Goal: Task Accomplishment & Management: Manage account settings

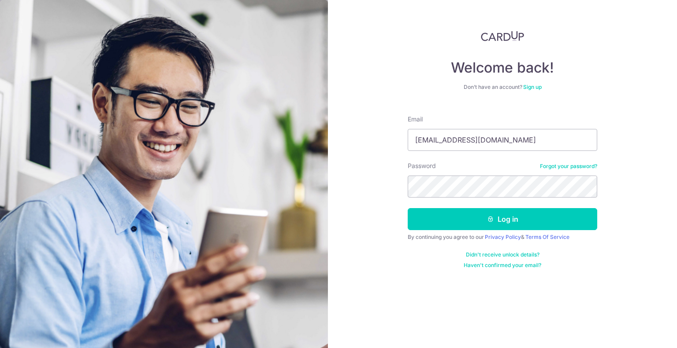
type input "seetgary@hotmail.com"
click at [407, 208] on button "Log in" at bounding box center [501, 219] width 189 height 22
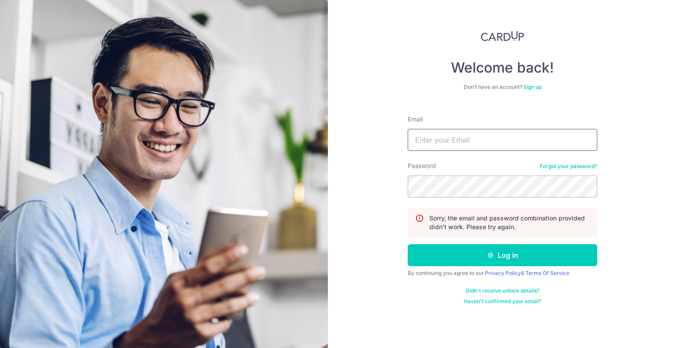
click at [504, 136] on input "Email" at bounding box center [501, 140] width 189 height 22
type input "seetgary@hotmail.com"
click at [346, 178] on div "Welcome back! Don’t have an account? Sign up Email seetgary@hotmail.com Passwor…" at bounding box center [502, 174] width 349 height 348
click at [407, 244] on button "Log in" at bounding box center [501, 255] width 189 height 22
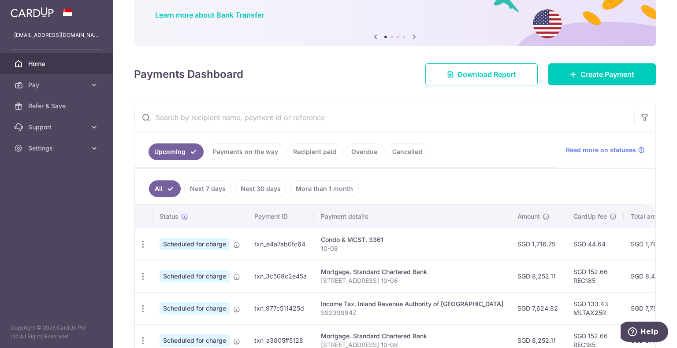
scroll to position [88, 0]
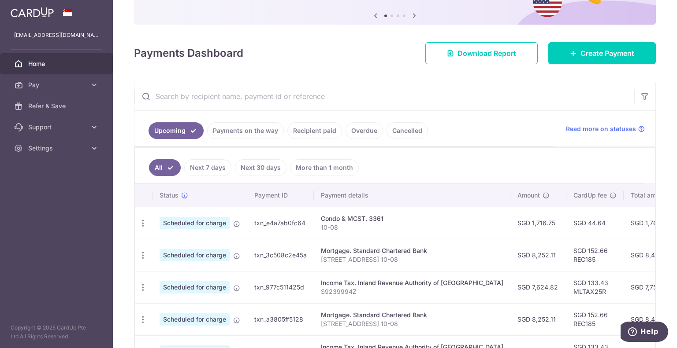
click at [383, 254] on td "Mortgage. Standard Chartered Bank 2A Lincoln Road 10-08" at bounding box center [412, 255] width 196 height 32
click at [399, 221] on div "Condo & MCST. 3361" at bounding box center [412, 219] width 182 height 9
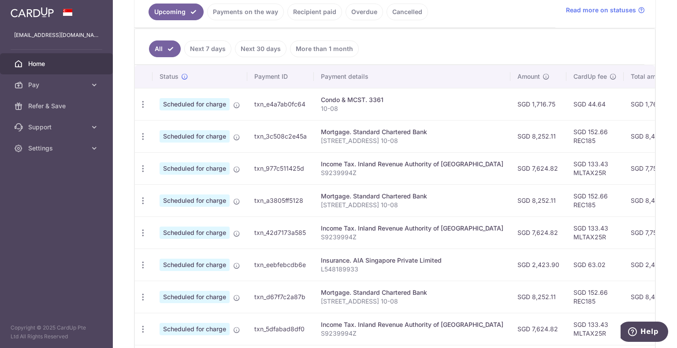
scroll to position [220, 0]
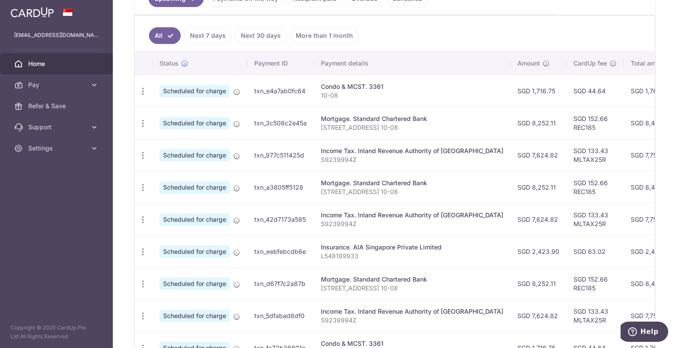
click at [629, 93] on td "SGD 1,761.39" at bounding box center [651, 91] width 56 height 32
click at [566, 93] on td "SGD 44.64" at bounding box center [594, 91] width 57 height 32
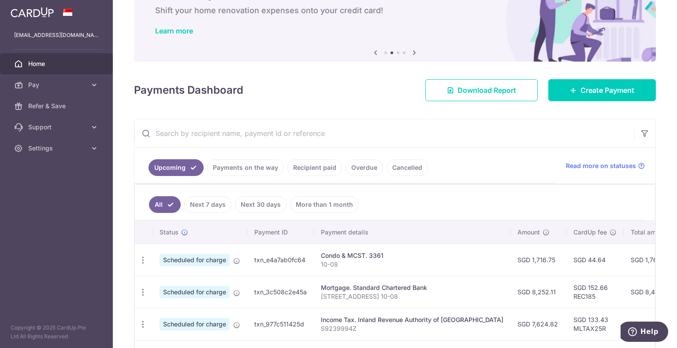
scroll to position [44, 0]
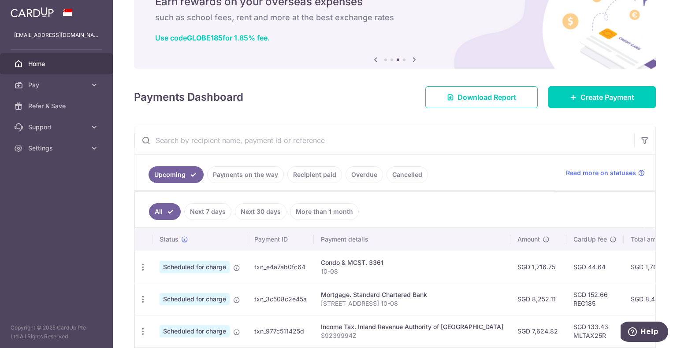
click at [371, 271] on p "10-08" at bounding box center [412, 271] width 182 height 9
click at [144, 267] on icon "button" at bounding box center [142, 267] width 9 height 9
click at [187, 291] on span "Update payment" at bounding box center [190, 291] width 60 height 11
radio input "true"
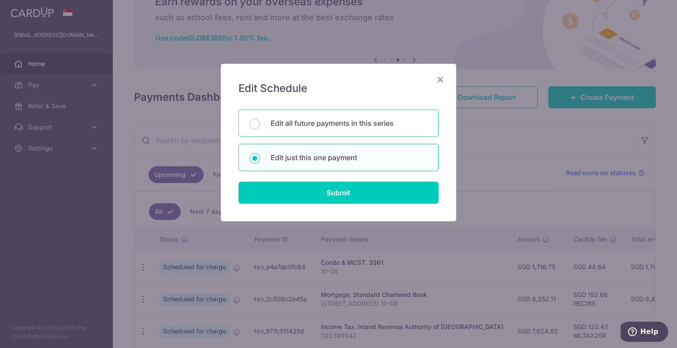
click at [319, 127] on p "Edit all future payments in this series" at bounding box center [348, 123] width 157 height 11
click at [260, 127] on input "Edit all future payments in this series" at bounding box center [254, 124] width 11 height 11
radio input "true"
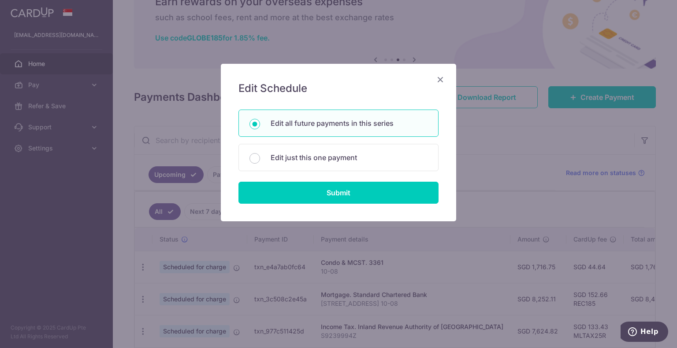
click at [347, 207] on div "Edit Schedule You will be editing all 8 payments to 3361 scheduled from 24/10/2…" at bounding box center [338, 143] width 235 height 158
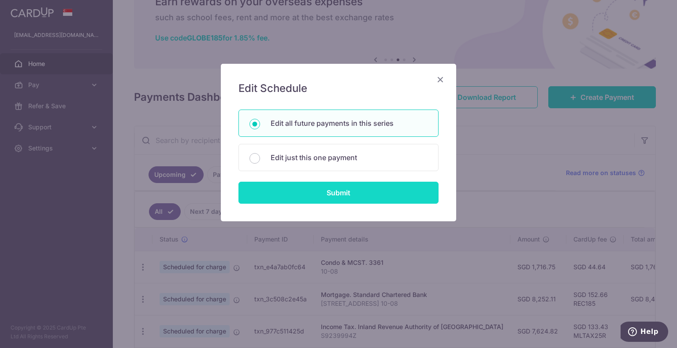
click at [345, 194] on input "Submit" at bounding box center [338, 193] width 200 height 22
radio input "true"
type input "1,716.75"
type input "10-08"
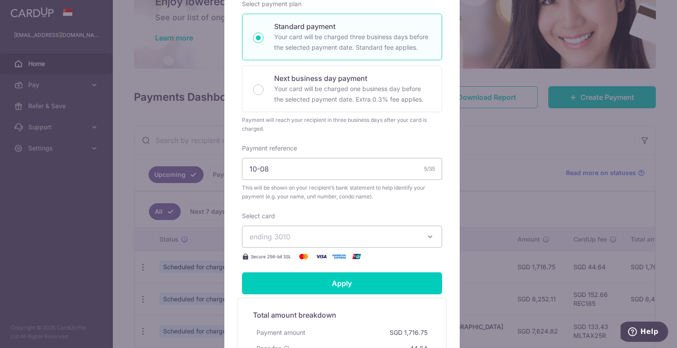
scroll to position [0, 0]
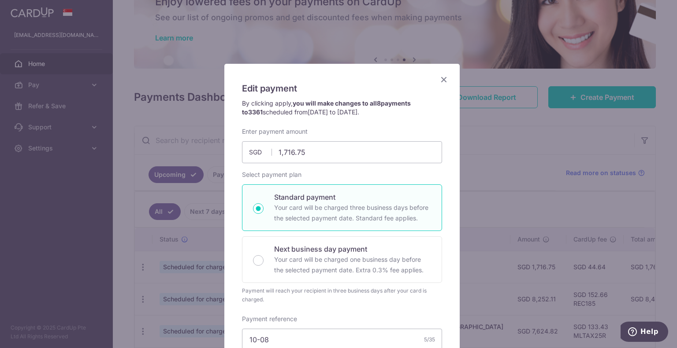
click at [439, 81] on icon "Close" at bounding box center [443, 79] width 11 height 11
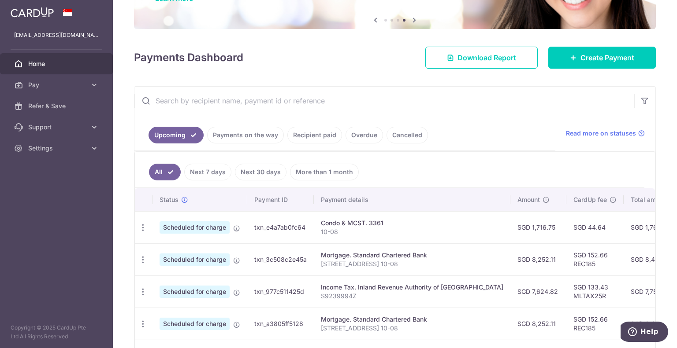
scroll to position [88, 0]
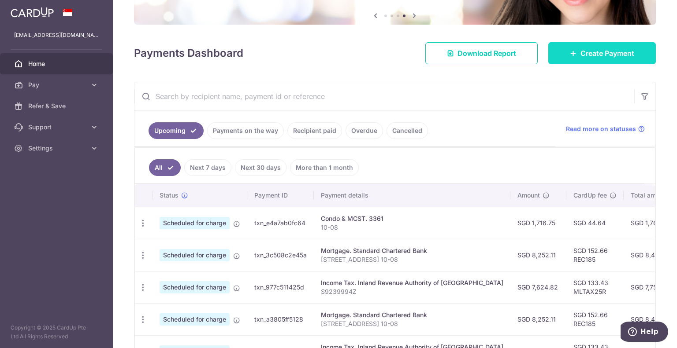
click at [570, 56] on icon at bounding box center [573, 53] width 7 height 7
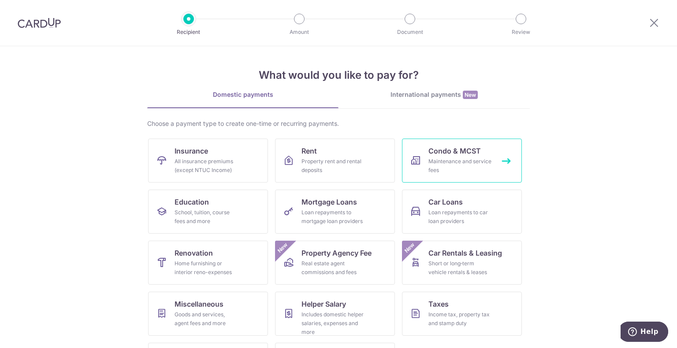
click at [448, 157] on div "Maintenance and service fees" at bounding box center [459, 166] width 63 height 18
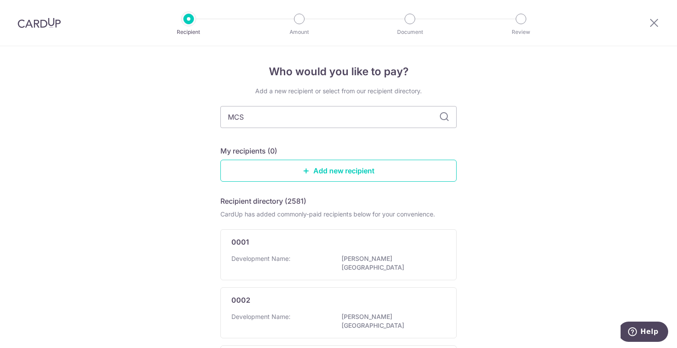
type input "MCST"
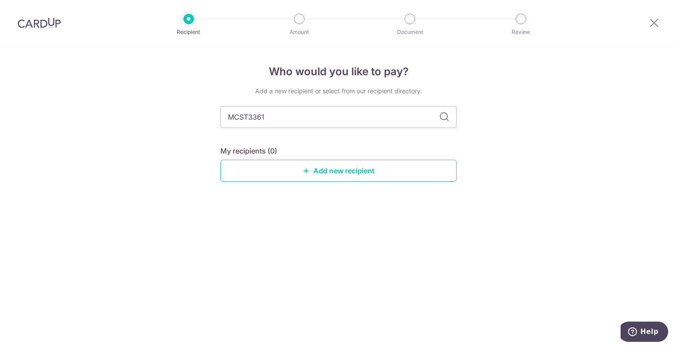
type input "MCST3361"
click at [443, 116] on icon at bounding box center [444, 117] width 11 height 11
drag, startPoint x: 262, startPoint y: 112, endPoint x: 184, endPoint y: 108, distance: 78.5
click at [184, 108] on div "Who would you like to pay? Add a new recipient or select from our recipient dir…" at bounding box center [338, 197] width 677 height 302
drag, startPoint x: 305, startPoint y: 118, endPoint x: 167, endPoint y: 108, distance: 138.7
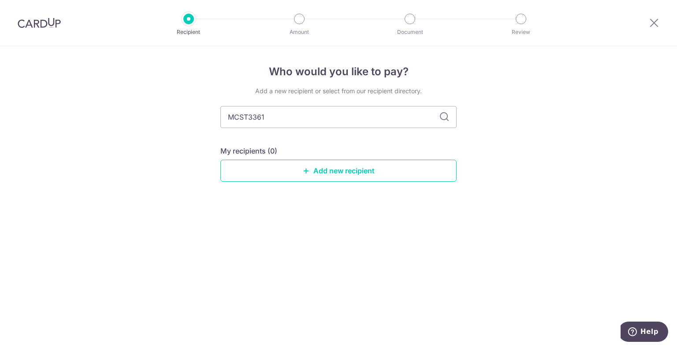
click at [167, 108] on div "Who would you like to pay? Add a new recipient or select from our recipient dir…" at bounding box center [338, 197] width 677 height 302
drag, startPoint x: 567, startPoint y: 135, endPoint x: 558, endPoint y: 135, distance: 9.3
click at [565, 136] on div "Who would you like to pay? Add a new recipient or select from our recipient dir…" at bounding box center [338, 197] width 677 height 302
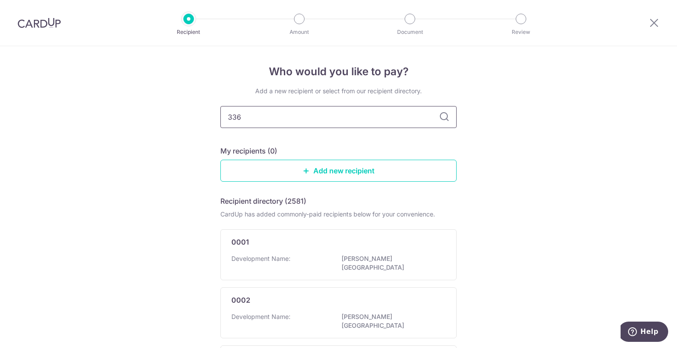
type input "3361"
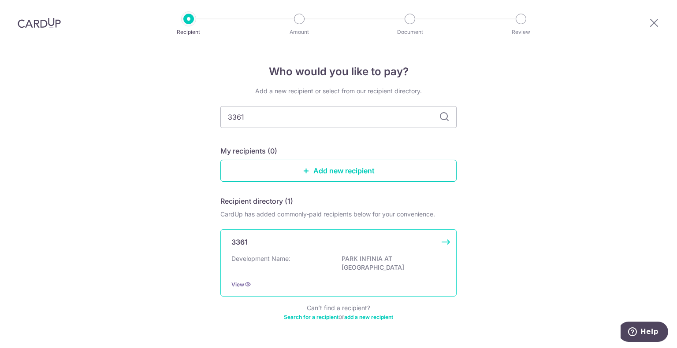
click at [316, 264] on div "Development Name: PARK INFINIA AT WEE NAM" at bounding box center [338, 264] width 214 height 19
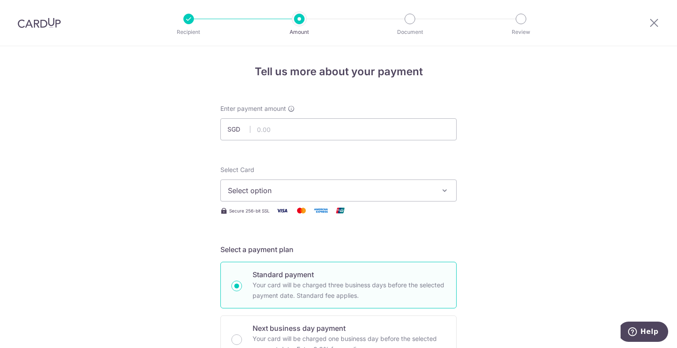
click at [278, 195] on span "Select option" at bounding box center [330, 190] width 205 height 11
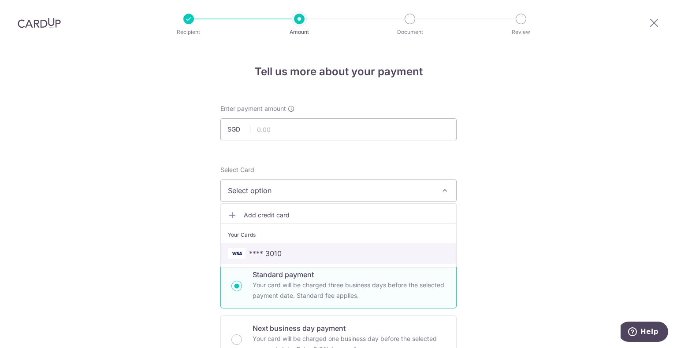
click at [279, 252] on span "**** 3010" at bounding box center [338, 253] width 221 height 11
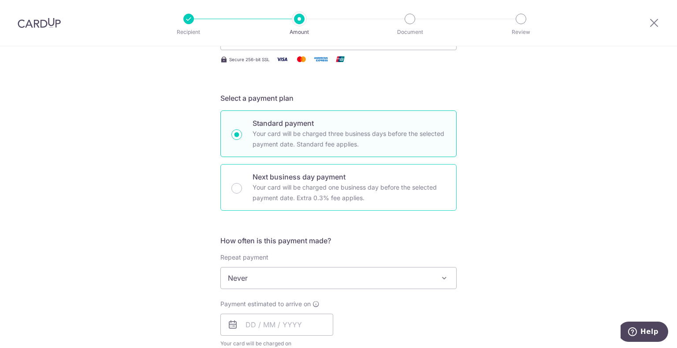
scroll to position [176, 0]
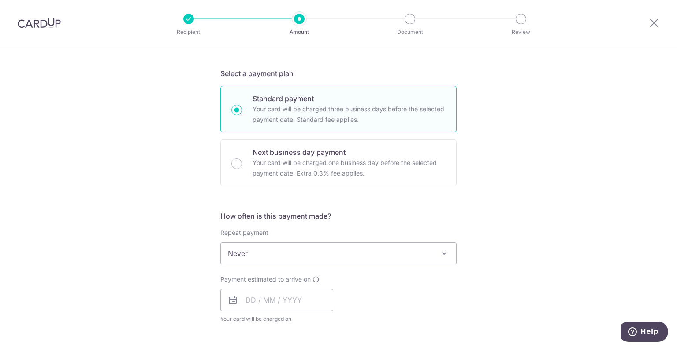
click at [259, 259] on span "Never" at bounding box center [338, 253] width 235 height 21
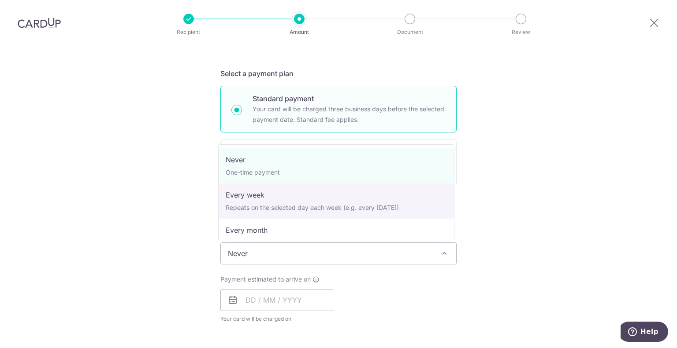
scroll to position [44, 0]
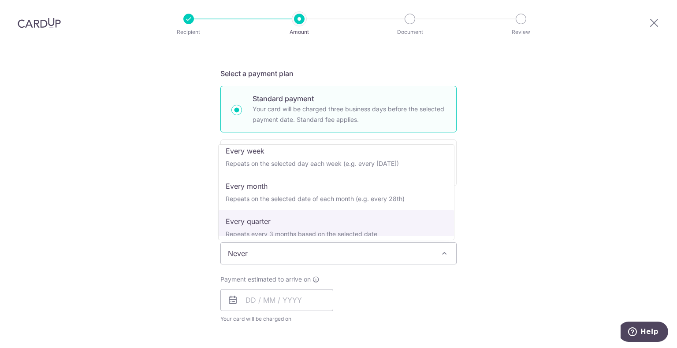
select select "4"
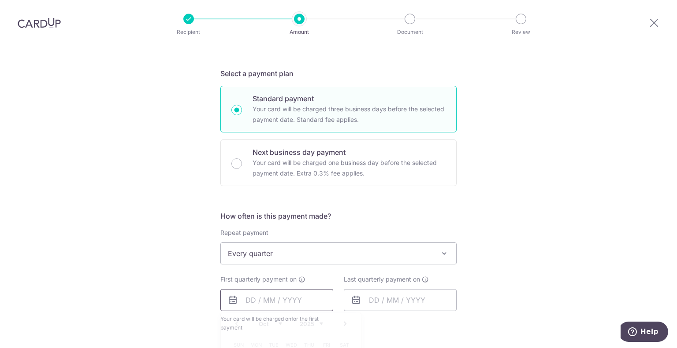
click at [264, 297] on input "text" at bounding box center [276, 300] width 113 height 22
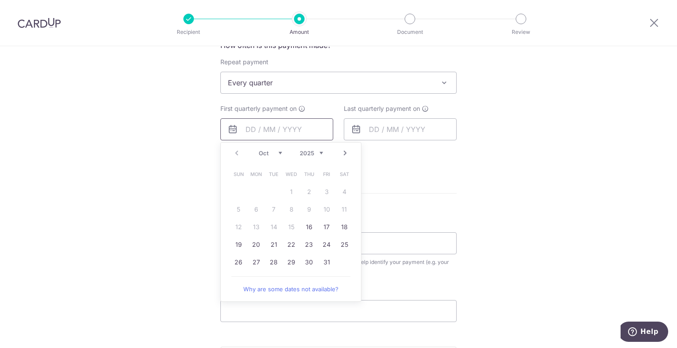
scroll to position [308, 0]
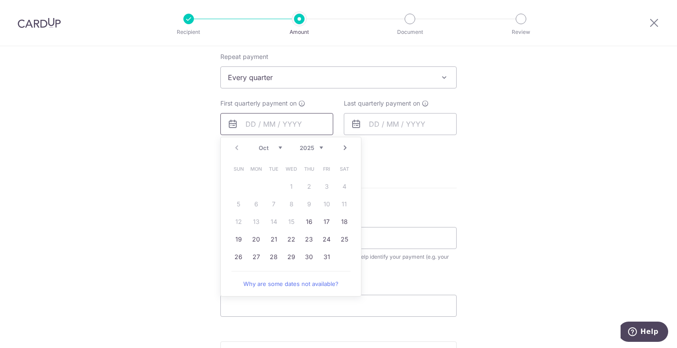
click at [271, 121] on input "text" at bounding box center [276, 124] width 113 height 22
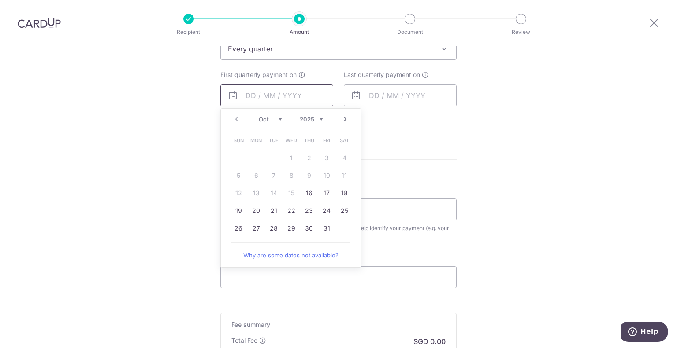
scroll to position [396, 0]
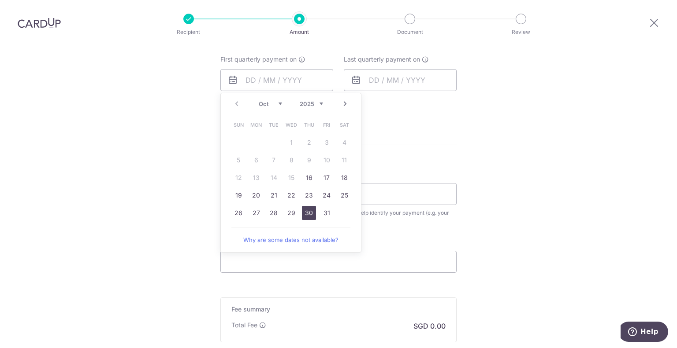
click at [304, 213] on link "30" at bounding box center [309, 213] width 14 height 14
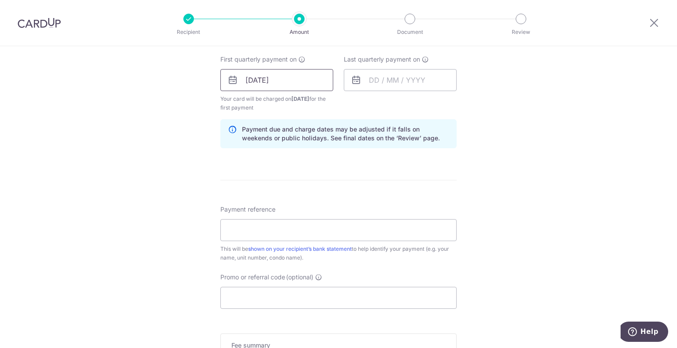
click at [266, 76] on input "30/10/2025" at bounding box center [276, 80] width 113 height 22
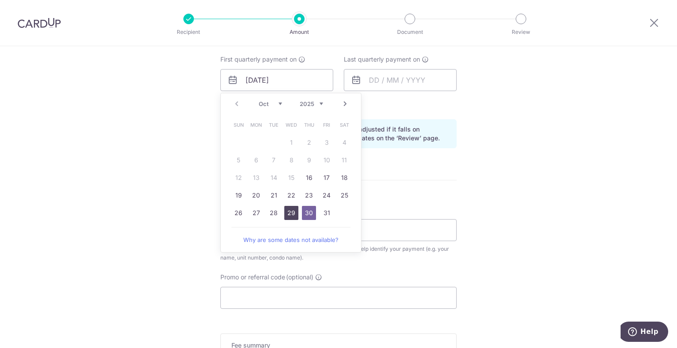
click at [289, 209] on link "29" at bounding box center [291, 213] width 14 height 14
type input "[DATE]"
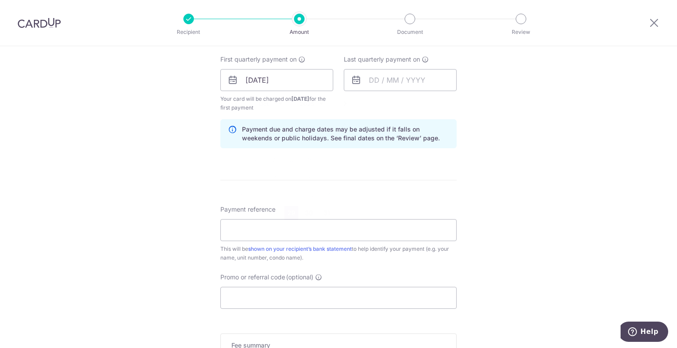
click at [413, 170] on form "Enter payment amount SGD Select Card **** 3010 Add credit card Your Cards **** …" at bounding box center [338, 79] width 236 height 742
click at [380, 75] on input "text" at bounding box center [400, 80] width 113 height 22
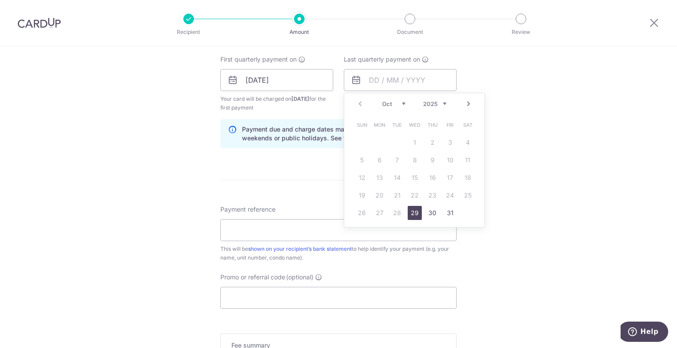
click at [466, 103] on link "Next" at bounding box center [468, 104] width 11 height 11
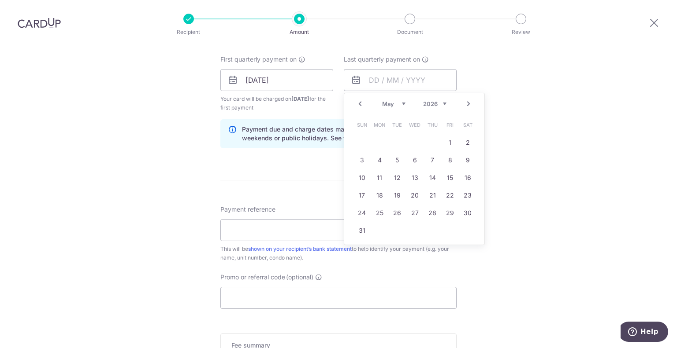
click at [466, 103] on link "Next" at bounding box center [468, 104] width 11 height 11
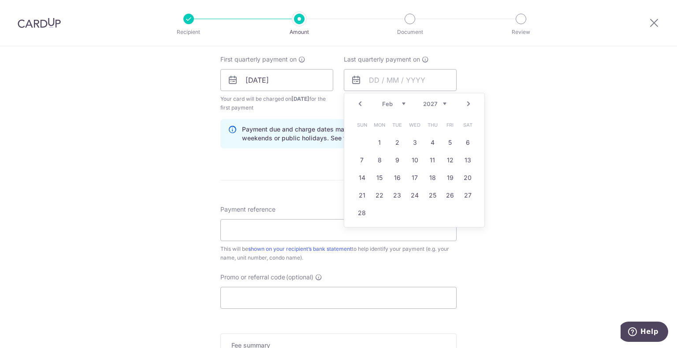
click at [466, 103] on link "Next" at bounding box center [468, 104] width 11 height 11
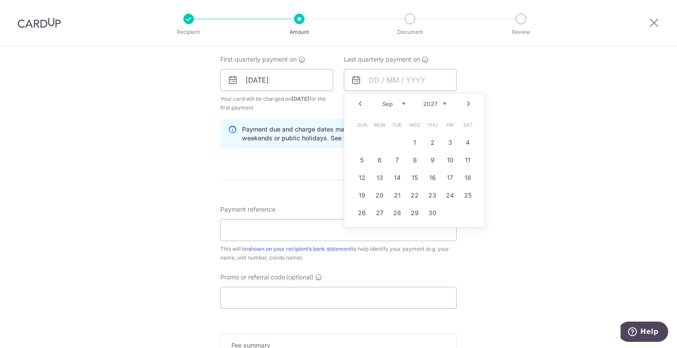
click at [466, 103] on link "Next" at bounding box center [468, 104] width 11 height 11
click at [419, 212] on td "29" at bounding box center [415, 213] width 18 height 18
type input "29/12/2027"
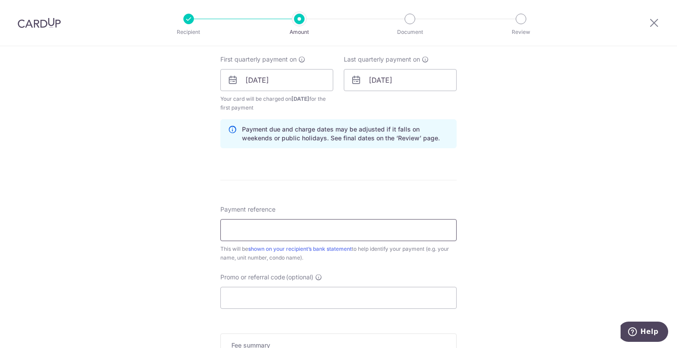
click at [284, 229] on input "Payment reference" at bounding box center [338, 230] width 236 height 22
type input "10-08"
click at [265, 294] on input "Promo or referral code (optional)" at bounding box center [338, 298] width 236 height 22
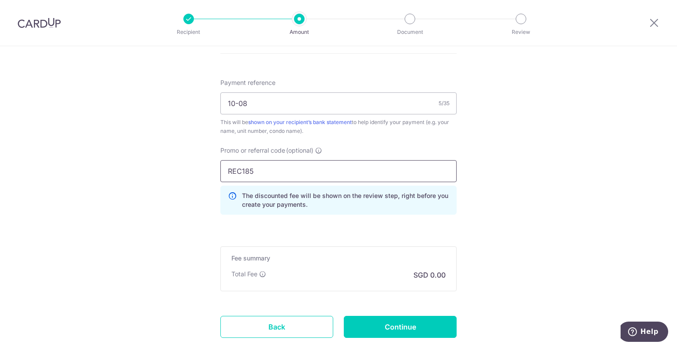
scroll to position [529, 0]
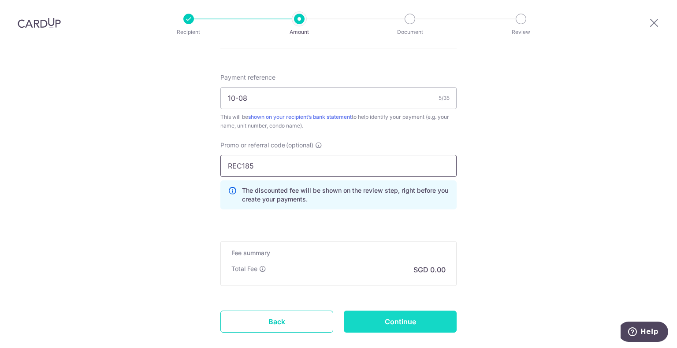
type input "REC185"
click at [419, 321] on input "Continue" at bounding box center [400, 322] width 113 height 22
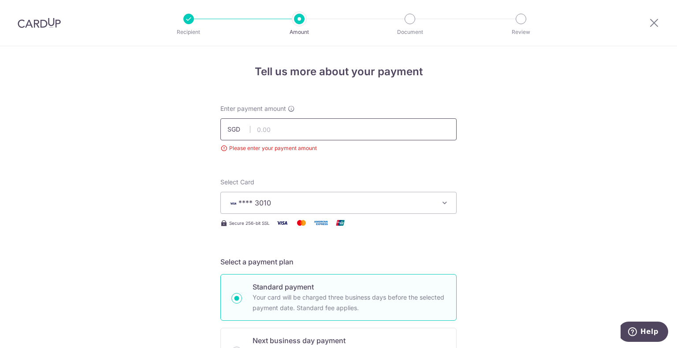
click at [273, 123] on input "text" at bounding box center [338, 129] width 236 height 22
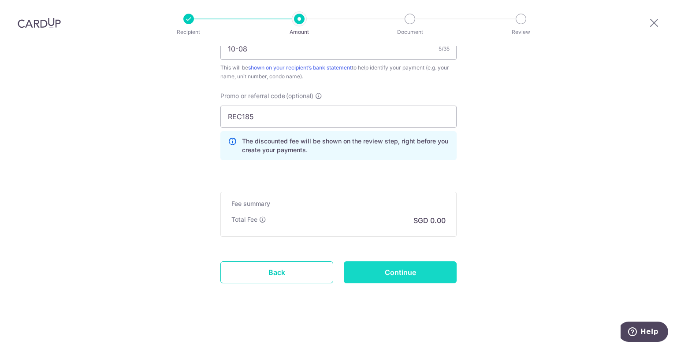
scroll to position [501, 0]
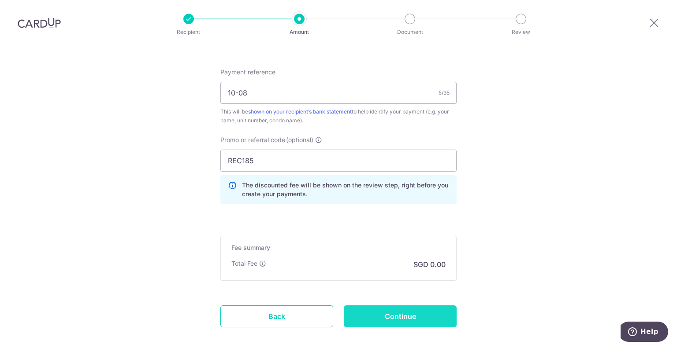
click at [428, 308] on input "Continue" at bounding box center [400, 317] width 113 height 22
type input "1,716.75"
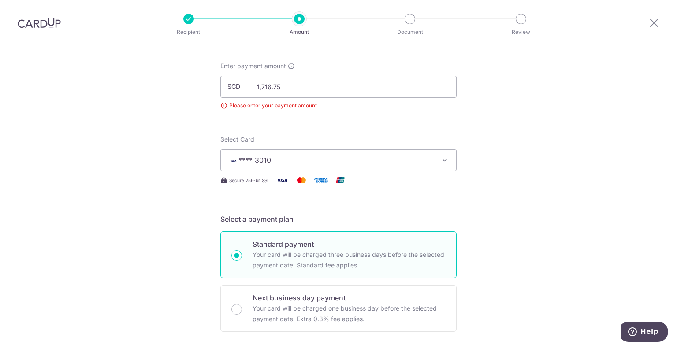
scroll to position [44, 0]
click at [285, 83] on input "1,716.75" at bounding box center [338, 85] width 236 height 22
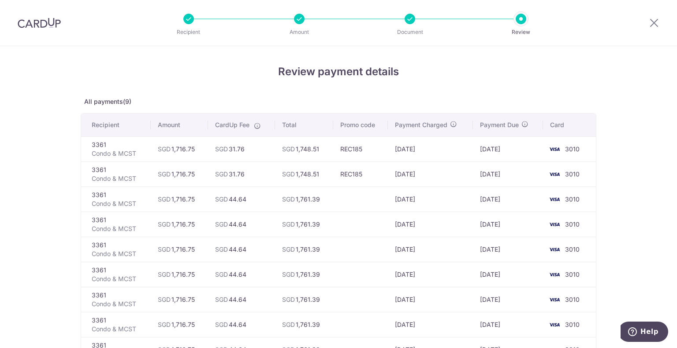
drag, startPoint x: 213, startPoint y: 148, endPoint x: 494, endPoint y: 171, distance: 281.5
click at [488, 171] on tbody "3361 Condo & MCST SGD 1,716.75 SGD 31.76 SGD 1,748.51 REC185 [DATE] [DATE] 3010…" at bounding box center [338, 250] width 515 height 226
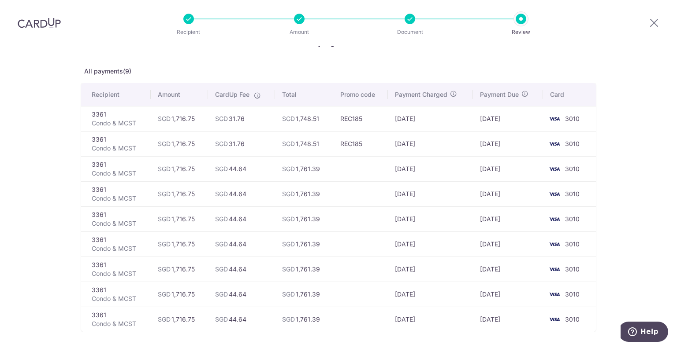
scroll to position [44, 0]
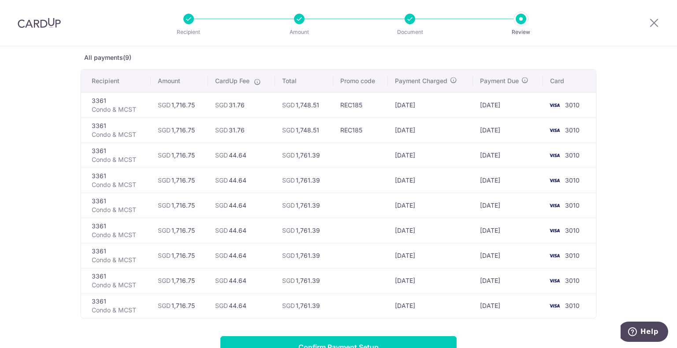
click at [516, 105] on td "[DATE]" at bounding box center [508, 105] width 70 height 25
click at [382, 342] on input "Confirm Payment Setup" at bounding box center [338, 348] width 236 height 22
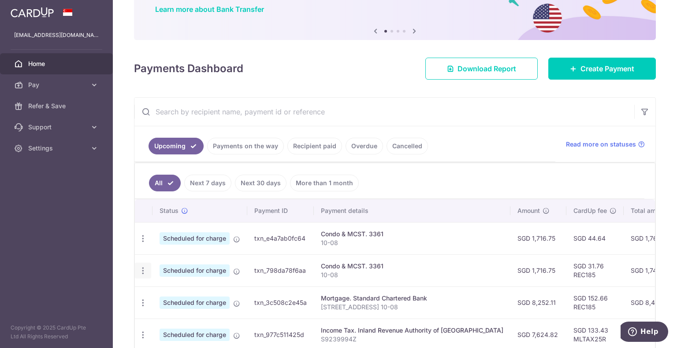
scroll to position [88, 0]
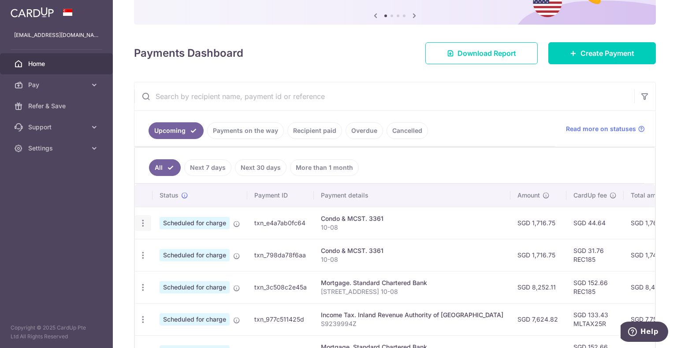
click at [141, 227] on div "Update payment Cancel payment" at bounding box center [143, 223] width 16 height 16
click at [143, 222] on icon "button" at bounding box center [142, 223] width 9 height 9
click at [178, 252] on span "Update payment" at bounding box center [190, 247] width 60 height 11
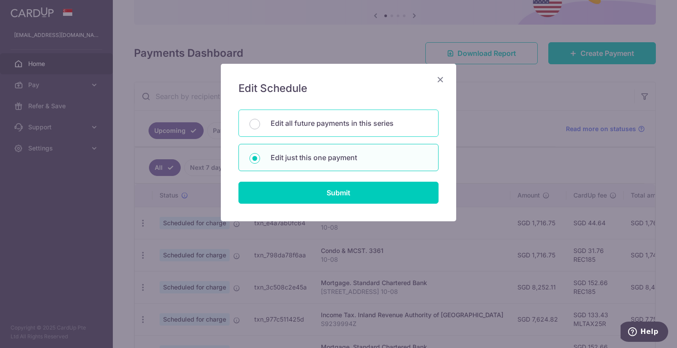
click at [300, 124] on p "Edit all future payments in this series" at bounding box center [348, 123] width 157 height 11
click at [260, 124] on input "Edit all future payments in this series" at bounding box center [254, 124] width 11 height 11
radio input "true"
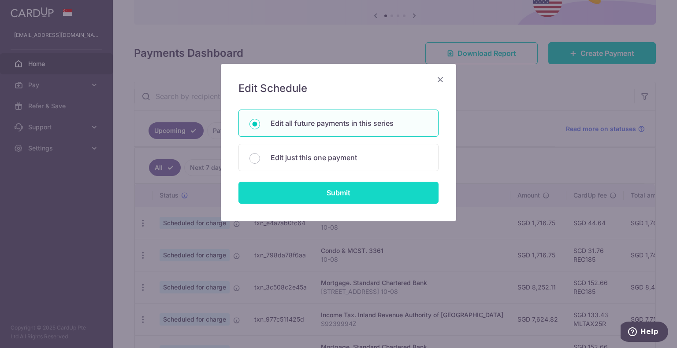
click at [331, 193] on input "Submit" at bounding box center [338, 193] width 200 height 22
radio input "true"
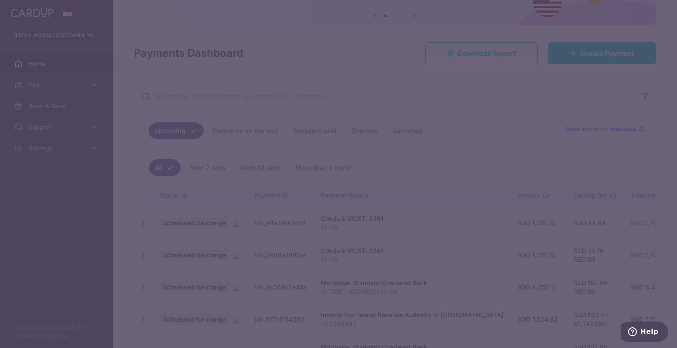
type input "1,716.75"
type input "10-08"
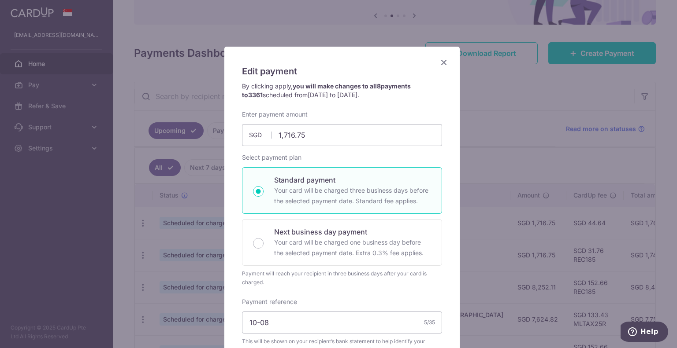
scroll to position [0, 0]
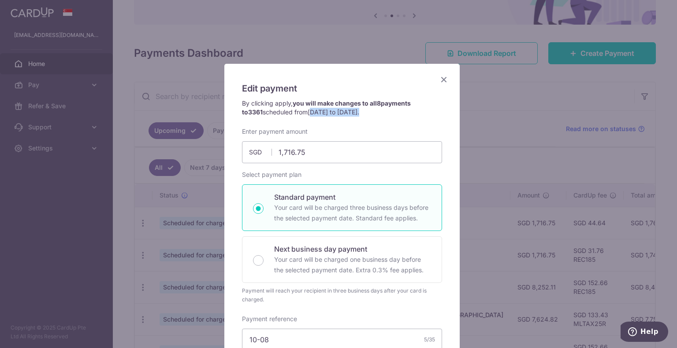
drag, startPoint x: 289, startPoint y: 111, endPoint x: 371, endPoint y: 116, distance: 82.1
click at [371, 116] on p "By clicking apply, you will make changes to all 8 payments to 3361 scheduled fr…" at bounding box center [342, 108] width 200 height 18
click at [382, 116] on p "By clicking apply, you will make changes to all 8 payments to 3361 scheduled fr…" at bounding box center [342, 108] width 200 height 18
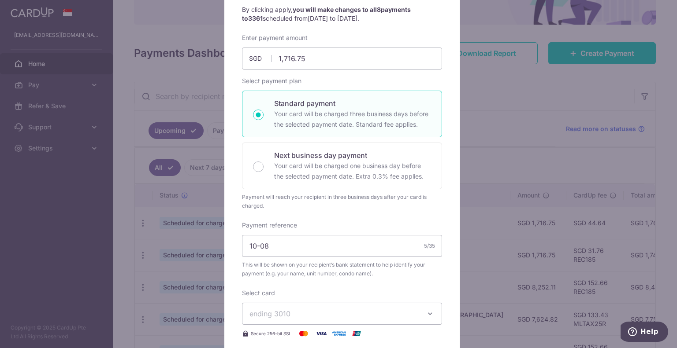
scroll to position [35, 0]
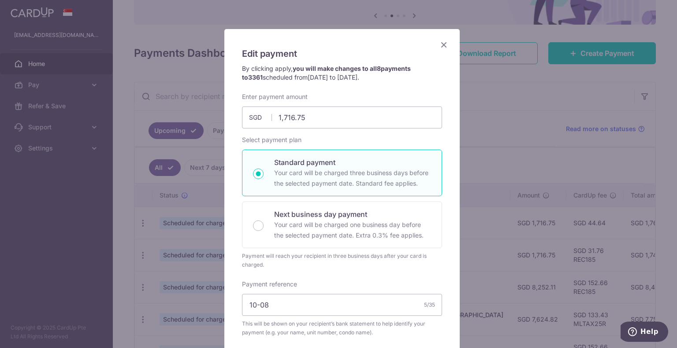
click at [441, 48] on icon "Close" at bounding box center [443, 44] width 11 height 11
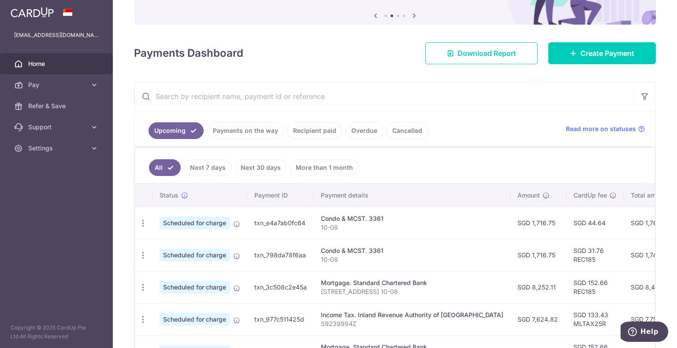
scroll to position [0, 0]
click at [144, 220] on icon "button" at bounding box center [142, 223] width 9 height 9
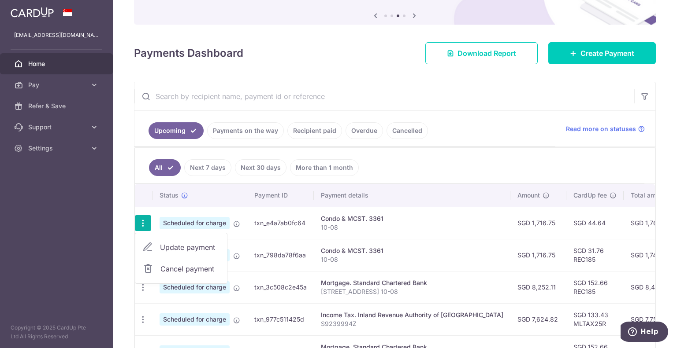
click at [181, 269] on span "Cancel payment" at bounding box center [189, 269] width 59 height 11
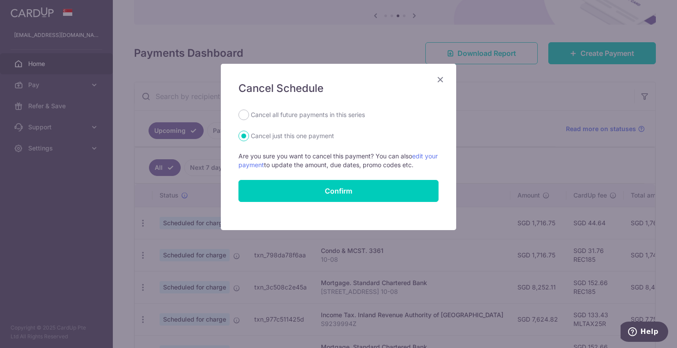
click at [304, 116] on label "Cancel all future payments in this series" at bounding box center [308, 115] width 114 height 11
click at [249, 116] on input "Cancel all future payments in this series" at bounding box center [243, 115] width 11 height 11
radio input "true"
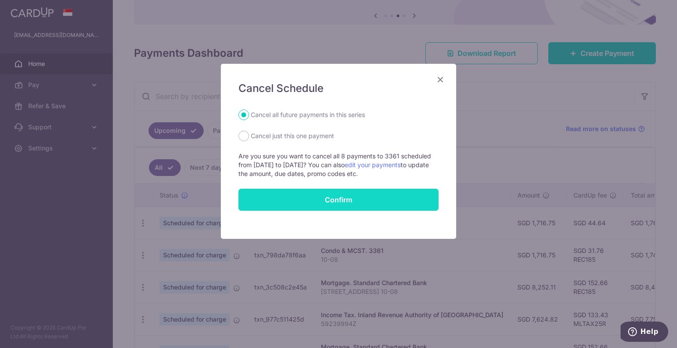
click at [335, 201] on button "Confirm" at bounding box center [338, 200] width 200 height 22
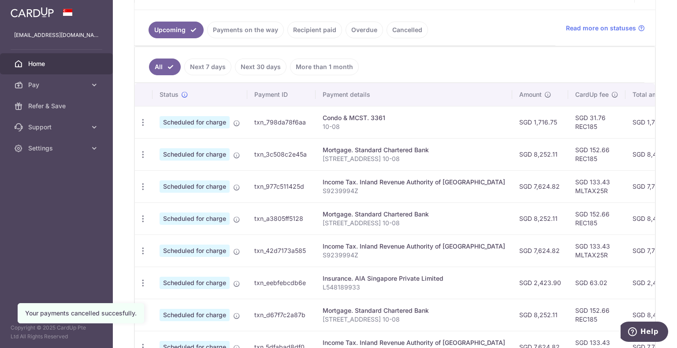
scroll to position [173, 0]
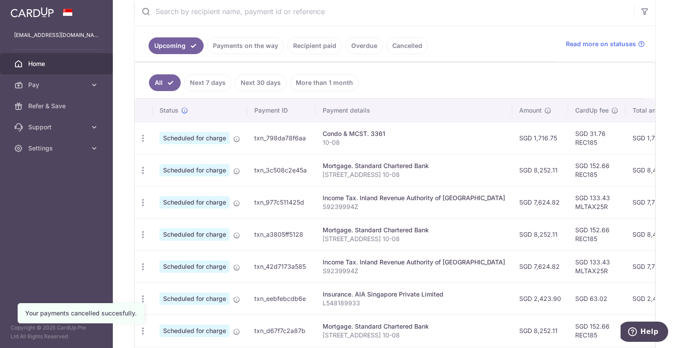
drag, startPoint x: 530, startPoint y: 200, endPoint x: 483, endPoint y: 144, distance: 73.6
click at [483, 144] on tbody "Update payment Cancel payment Scheduled for charge txn_798da78f6aa Condo & MCST…" at bounding box center [496, 283] width 723 height 322
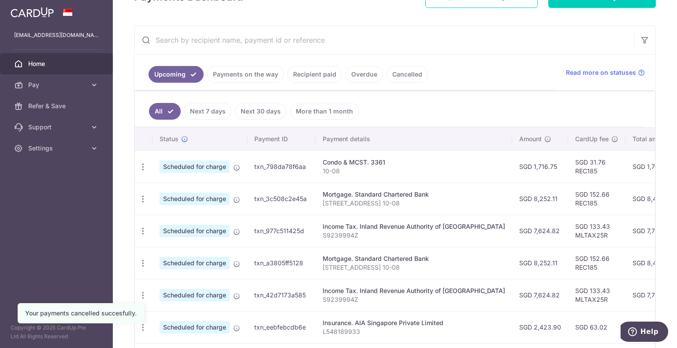
scroll to position [129, 0]
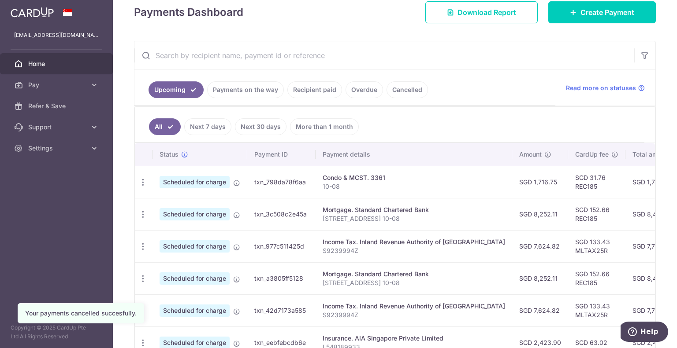
click at [432, 88] on ul "Upcoming Payments on the way Recipient paid Overdue Cancelled" at bounding box center [344, 88] width 421 height 36
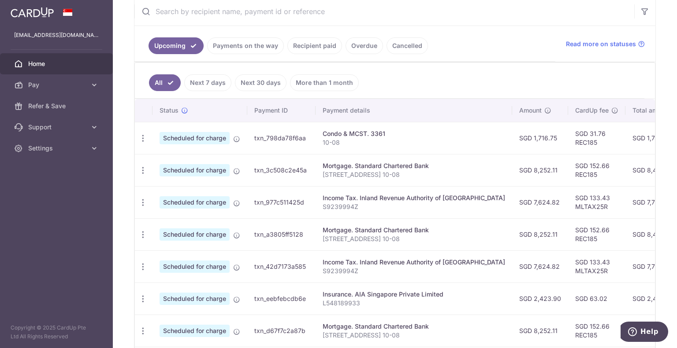
scroll to position [217, 0]
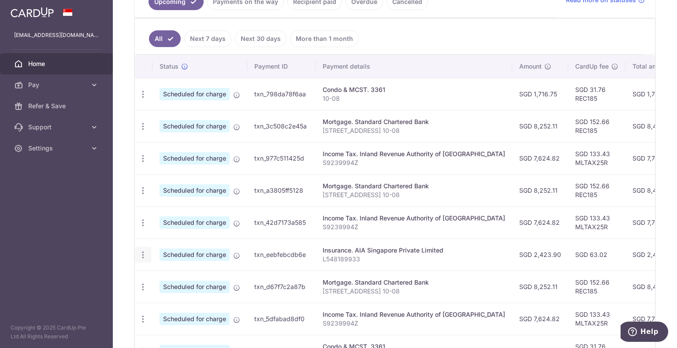
click at [145, 253] on icon "button" at bounding box center [142, 255] width 9 height 9
click at [172, 274] on span "Update payment" at bounding box center [190, 279] width 60 height 11
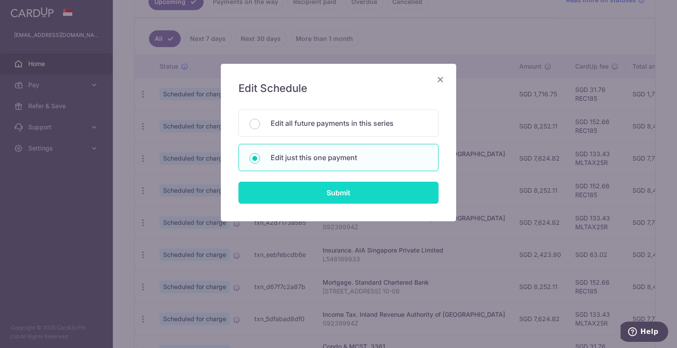
click at [299, 195] on input "Submit" at bounding box center [338, 193] width 200 height 22
radio input "true"
type input "2,423.90"
type input "[DATE]"
type input "L548189933"
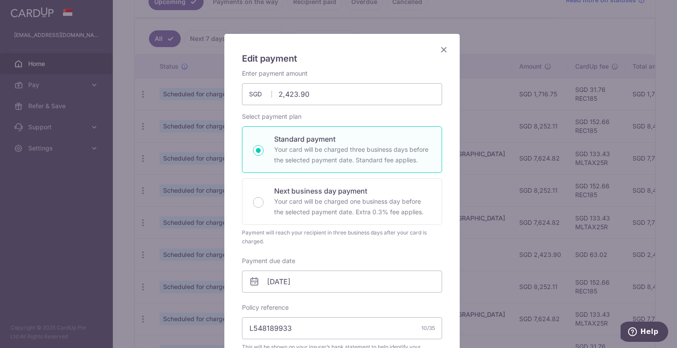
scroll to position [44, 0]
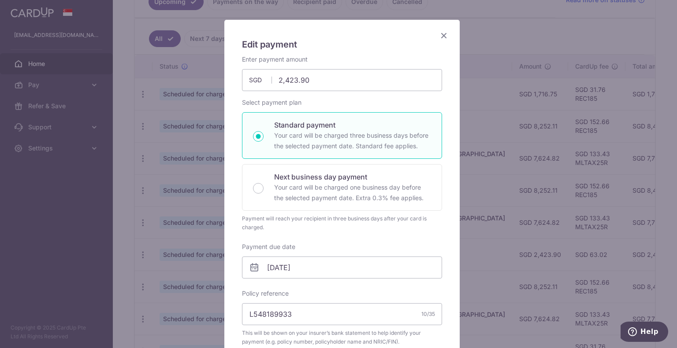
click at [438, 32] on icon "Close" at bounding box center [443, 35] width 11 height 11
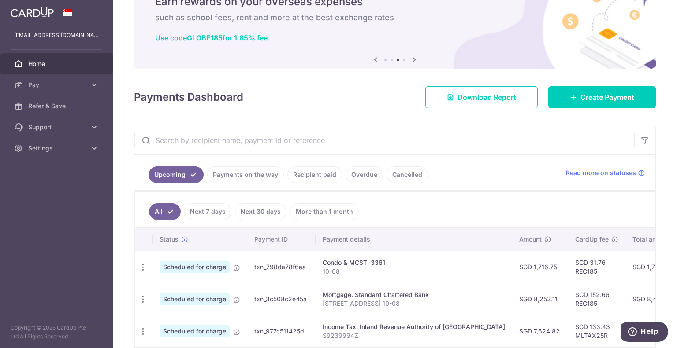
scroll to position [0, 0]
